Goal: Task Accomplishment & Management: Use online tool/utility

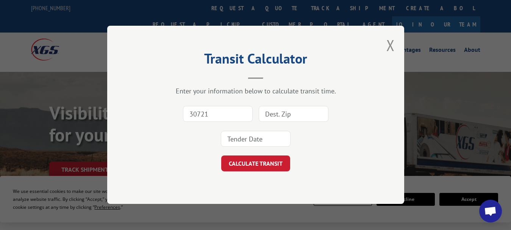
type input "30721"
click at [274, 112] on input at bounding box center [293, 114] width 70 height 16
type input "43943"
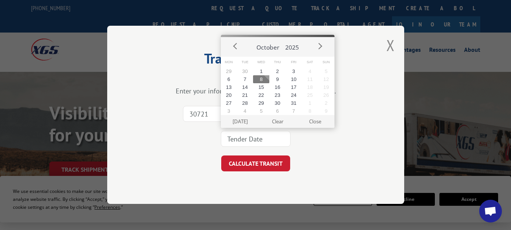
click at [258, 141] on input at bounding box center [256, 139] width 70 height 16
click at [263, 78] on button "8" at bounding box center [261, 79] width 16 height 8
type input "[DATE]"
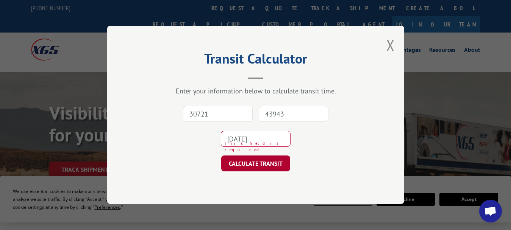
click at [248, 166] on button "CALCULATE TRANSIT" at bounding box center [255, 164] width 69 height 16
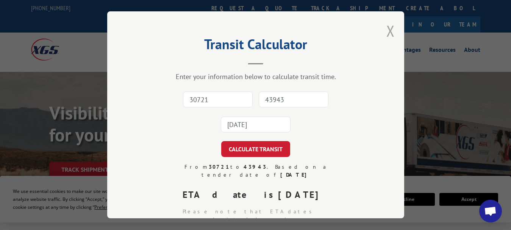
click at [386, 30] on button "Close modal" at bounding box center [390, 31] width 8 height 20
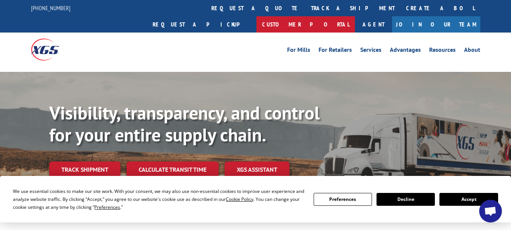
click at [355, 16] on link "Customer Portal" at bounding box center [305, 24] width 98 height 16
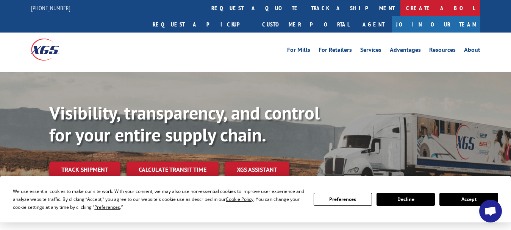
click at [400, 9] on link "Create a BOL" at bounding box center [440, 8] width 80 height 16
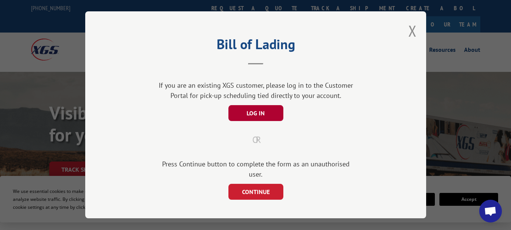
click at [269, 112] on button "LOG IN" at bounding box center [255, 113] width 55 height 16
